Goal: Use online tool/utility: Utilize a website feature to perform a specific function

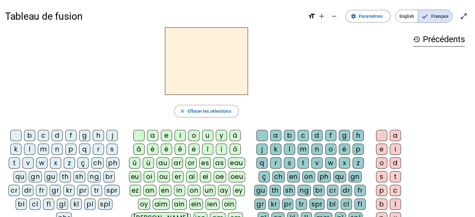
click at [73, 151] on div "p" at bounding box center [70, 149] width 11 height 11
click at [152, 136] on div "a" at bounding box center [152, 135] width 11 height 11
click at [344, 132] on div "g" at bounding box center [344, 135] width 11 height 11
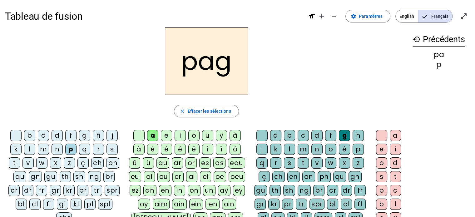
click at [383, 149] on div "e" at bounding box center [381, 149] width 11 height 11
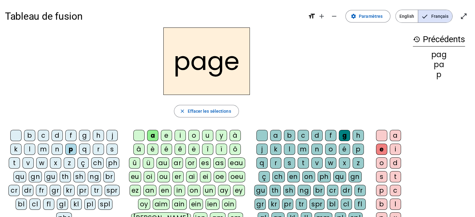
click at [110, 148] on div "s" at bounding box center [112, 149] width 11 height 11
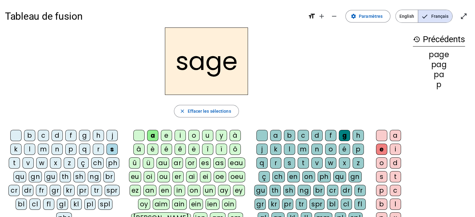
click at [57, 150] on div "n" at bounding box center [57, 149] width 11 height 11
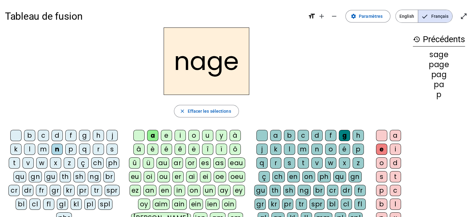
click at [44, 149] on div "m" at bounding box center [43, 149] width 11 height 11
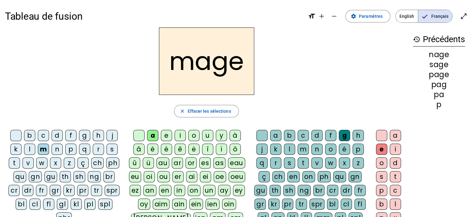
click at [210, 135] on div "u" at bounding box center [207, 135] width 11 height 11
click at [31, 147] on div "l" at bounding box center [29, 149] width 11 height 11
